Goal: Communication & Community: Answer question/provide support

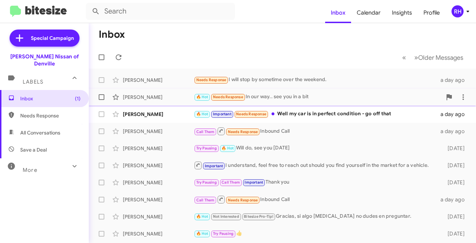
click at [245, 98] on div "🔥 Hot Needs Response In our way.. see you in a bit" at bounding box center [318, 97] width 248 height 8
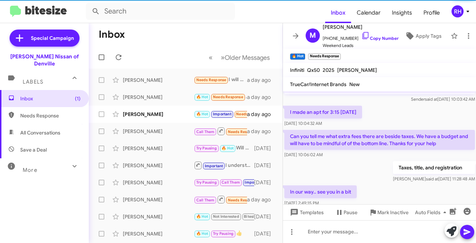
scroll to position [38, 0]
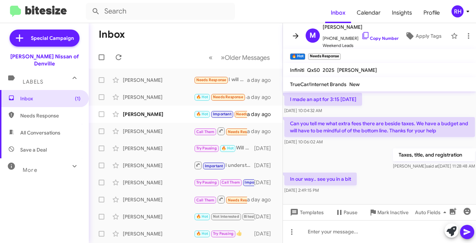
click at [294, 37] on icon at bounding box center [296, 36] width 9 height 9
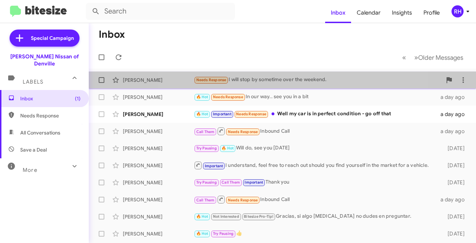
click at [272, 81] on div "Needs Response I will stop by sometime over the weekend." at bounding box center [318, 80] width 248 height 8
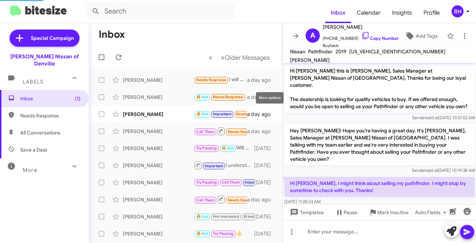
scroll to position [78, 0]
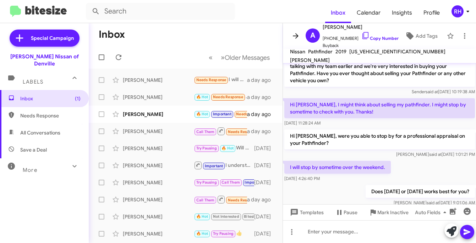
click at [297, 34] on icon at bounding box center [296, 36] width 9 height 9
